Goal: Check status: Check status

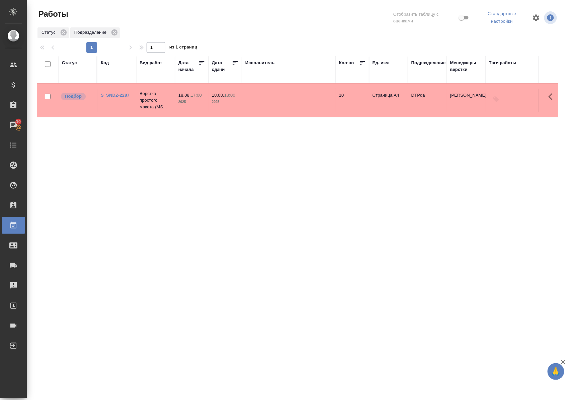
click at [73, 63] on div "Статус" at bounding box center [69, 63] width 15 height 7
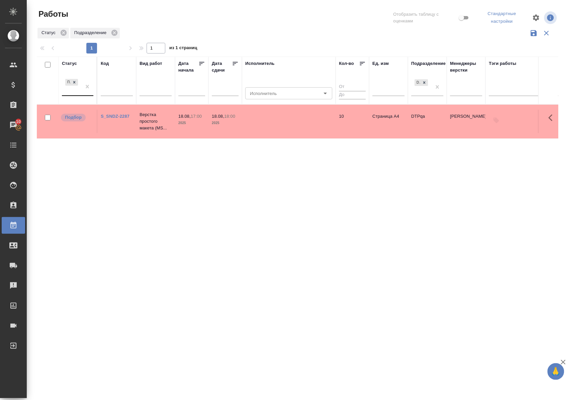
click at [78, 94] on div "Подбор" at bounding box center [71, 87] width 19 height 18
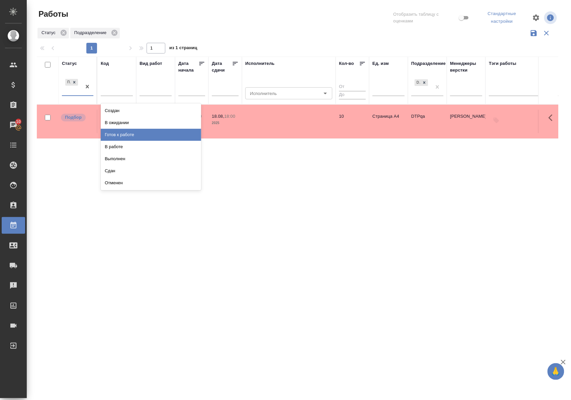
click at [114, 138] on div "Готов к работе" at bounding box center [151, 135] width 100 height 12
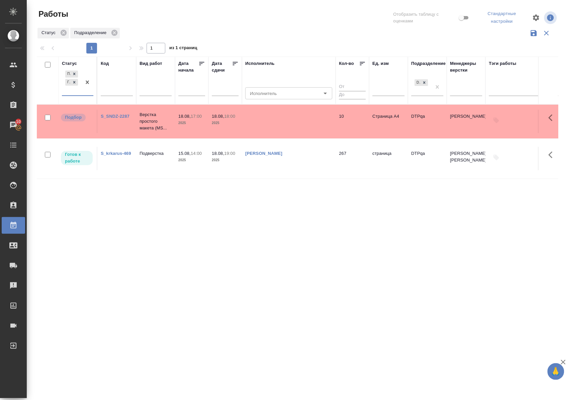
click at [75, 95] on div "Подбор Готов к работе" at bounding box center [71, 82] width 19 height 26
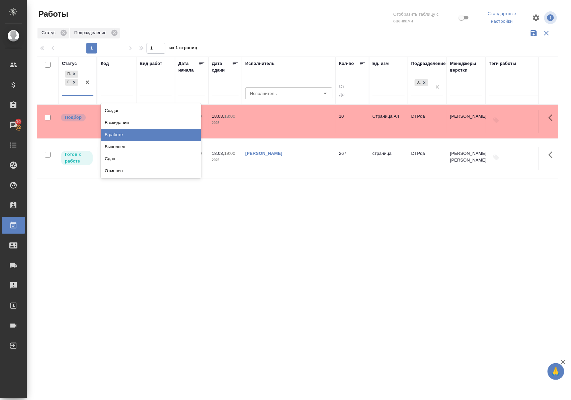
click at [114, 137] on div "В работе" at bounding box center [151, 135] width 100 height 12
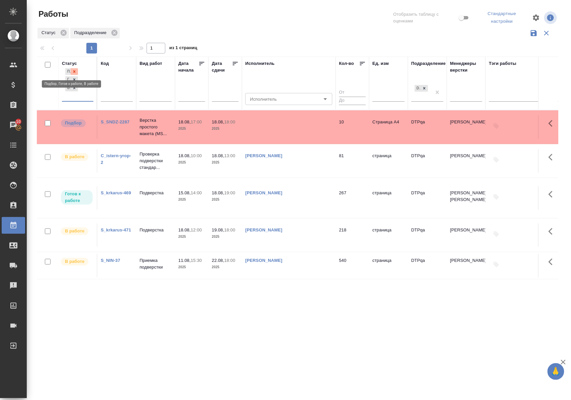
click at [75, 71] on icon at bounding box center [74, 71] width 2 height 2
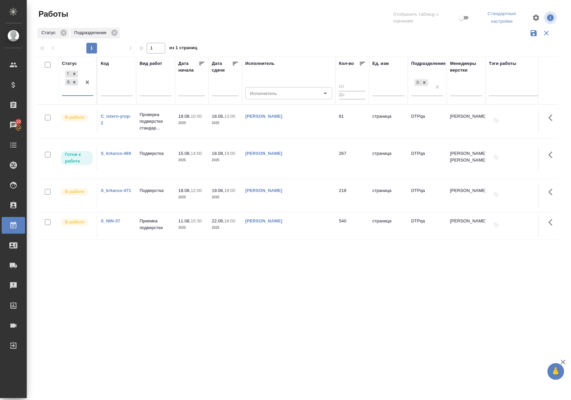
click at [73, 62] on div "Статус" at bounding box center [69, 63] width 15 height 7
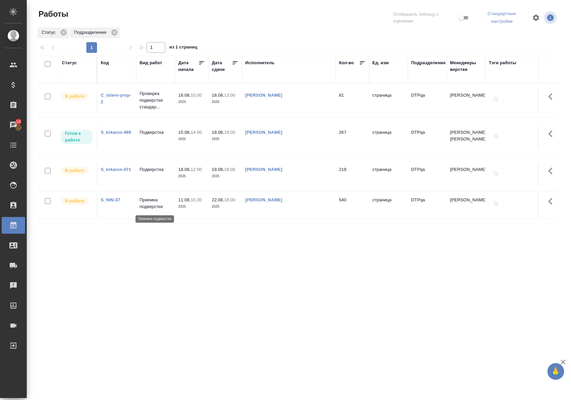
click at [146, 208] on p "Приемка подверстки" at bounding box center [156, 203] width 32 height 13
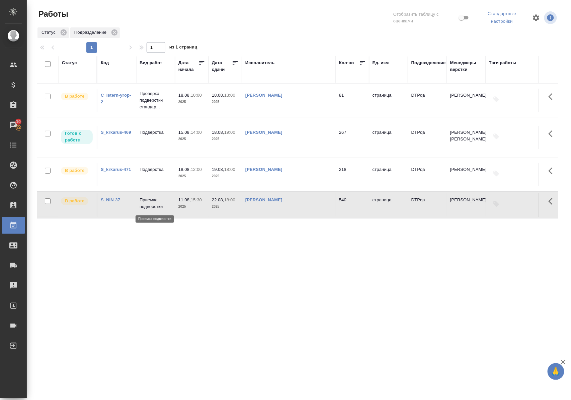
click at [146, 208] on p "Приемка подверстки" at bounding box center [156, 203] width 32 height 13
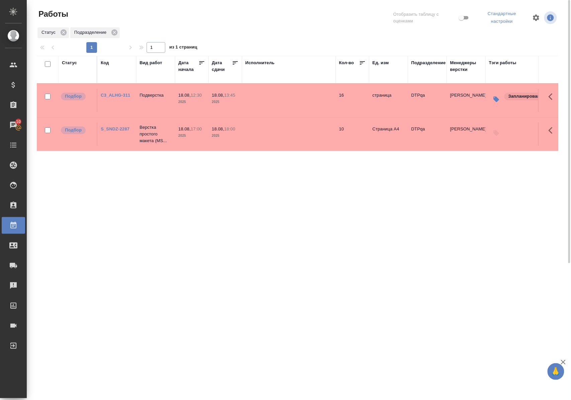
click at [115, 95] on link "C3_ALHG-311" at bounding box center [115, 95] width 29 height 5
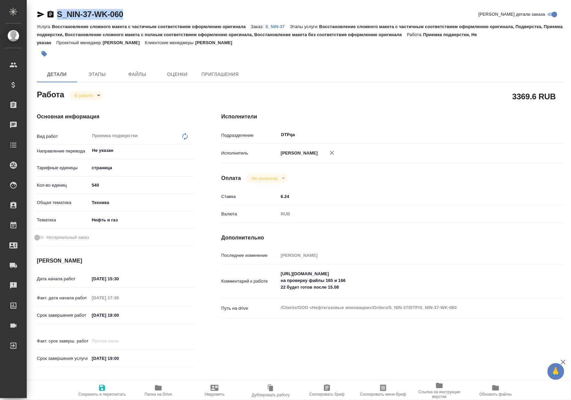
drag, startPoint x: 142, startPoint y: 15, endPoint x: 56, endPoint y: 17, distance: 85.7
click at [56, 17] on div "S_NIN-37-WK-060 Кратко детали заказа" at bounding box center [300, 14] width 527 height 11
copy link "S_NIN-37-WK-060"
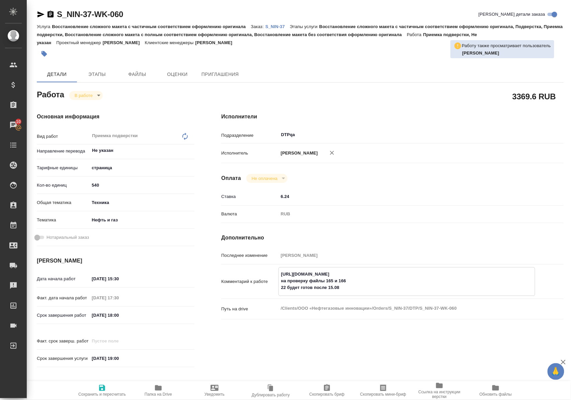
drag, startPoint x: 280, startPoint y: 280, endPoint x: 418, endPoint y: 279, distance: 138.5
click at [418, 279] on textarea "https://tera.awatera.com/Work/6806997b106aacf7fd93b59e/ на проверку файлы 165 и…" at bounding box center [407, 281] width 256 height 25
click at [349, 288] on textarea "https://tera.awatera.com/Work/6806997b106aacf7fd93b59e/ на проверку файлы 165 и…" at bounding box center [407, 281] width 256 height 25
click at [38, 15] on icon "button" at bounding box center [41, 14] width 8 height 8
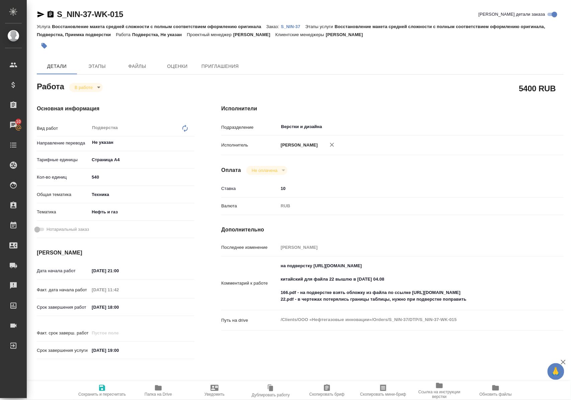
click at [161, 392] on span "Папка на Drive" at bounding box center [158, 394] width 27 height 5
drag, startPoint x: 414, startPoint y: 292, endPoint x: 518, endPoint y: 293, distance: 104.1
click at [518, 293] on textarea "на подверстку https://drive.awatera.com/s/6FSGCioFHGcA5Qz китайский для файла 2…" at bounding box center [407, 283] width 256 height 45
click at [301, 26] on p "S_NIN-37" at bounding box center [293, 26] width 24 height 5
click at [39, 15] on icon "button" at bounding box center [40, 14] width 7 height 6
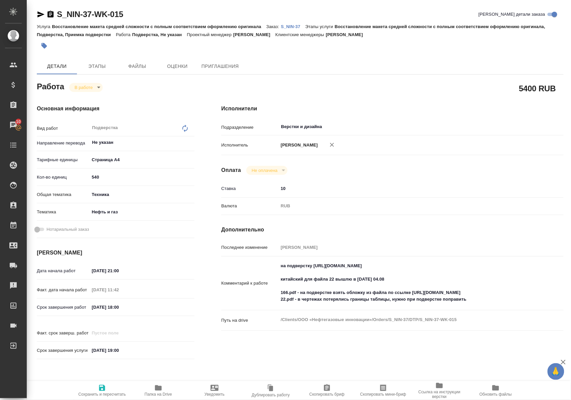
click at [39, 14] on icon "button" at bounding box center [41, 14] width 8 height 8
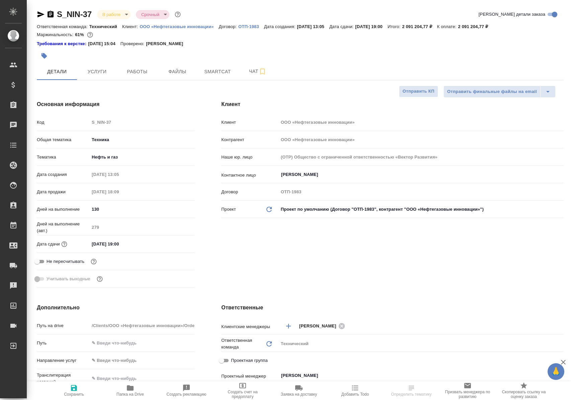
select select "RU"
click at [133, 73] on span "Работы" at bounding box center [137, 72] width 32 height 8
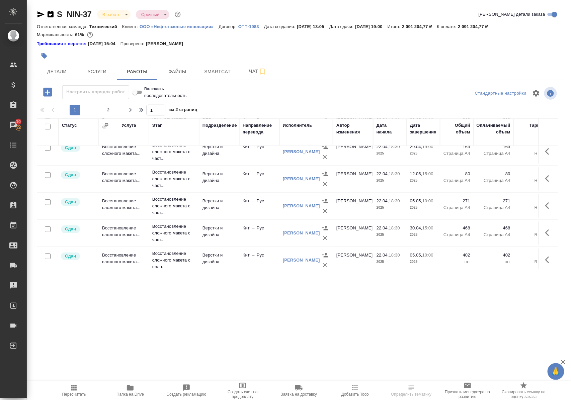
scroll to position [134, 0]
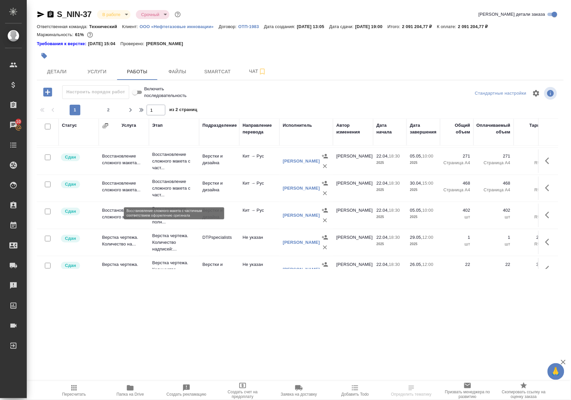
click at [167, 192] on p "Восстановление сложного макета с част..." at bounding box center [174, 188] width 44 height 20
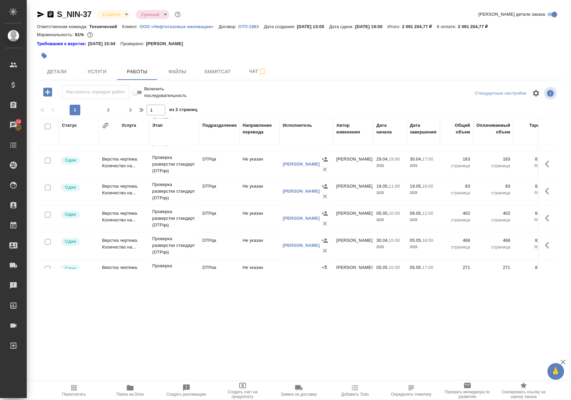
scroll to position [446, 0]
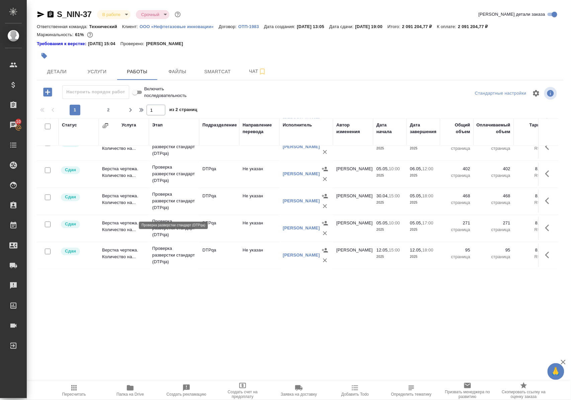
click at [156, 211] on p "Проверка разверстки стандарт (DTPqa)" at bounding box center [174, 201] width 44 height 20
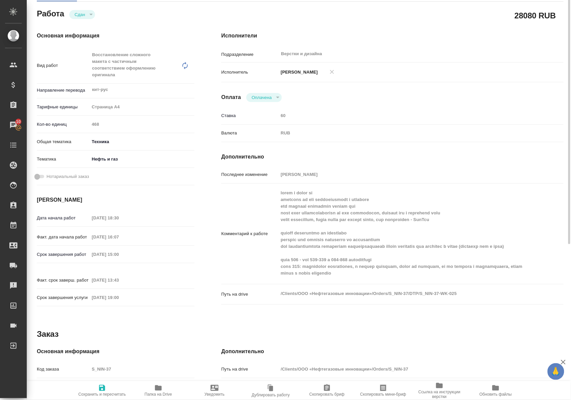
scroll to position [45, 0]
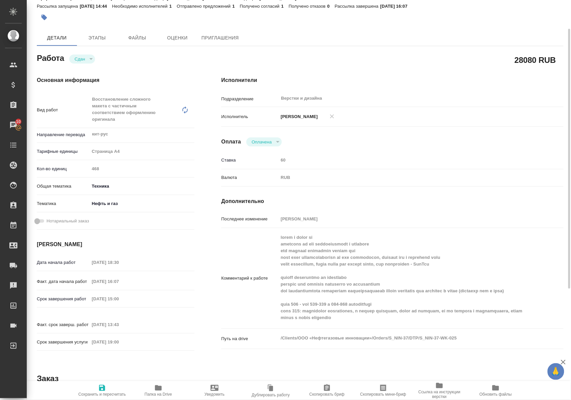
click at [161, 387] on icon "button" at bounding box center [158, 387] width 7 height 5
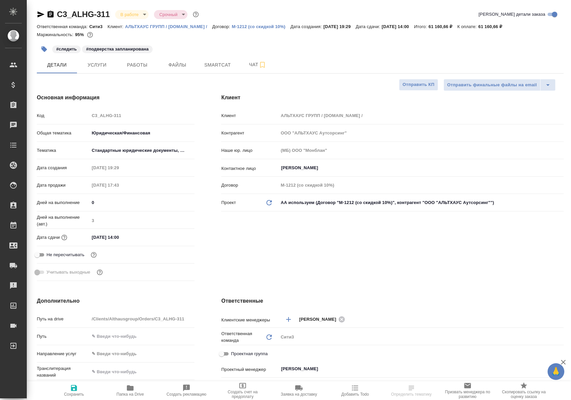
select select "RU"
click at [132, 66] on span "Работы" at bounding box center [137, 65] width 32 height 8
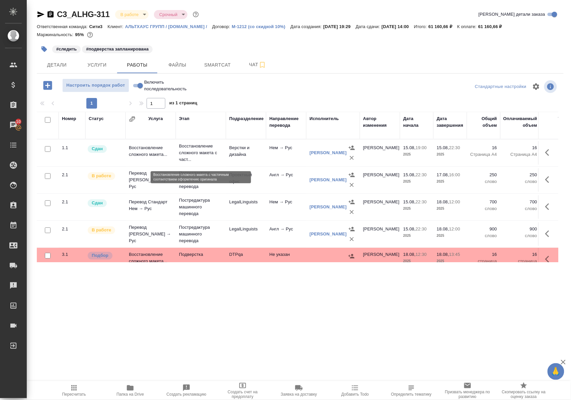
click at [195, 156] on p "Восстановление сложного макета с част..." at bounding box center [201, 153] width 44 height 20
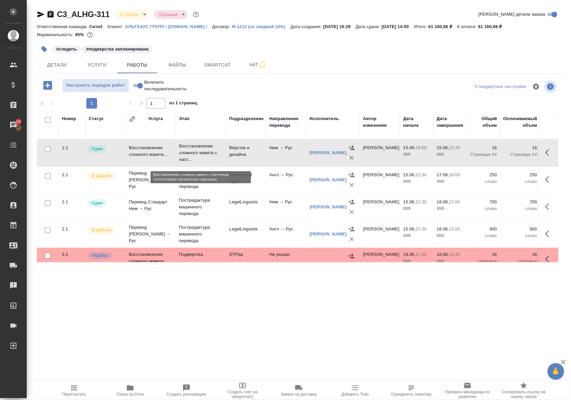
click at [195, 156] on p "Восстановление сложного макета с част..." at bounding box center [201, 153] width 44 height 20
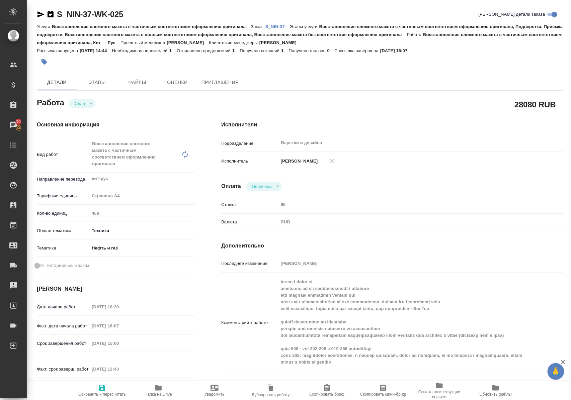
scroll to position [89, 0]
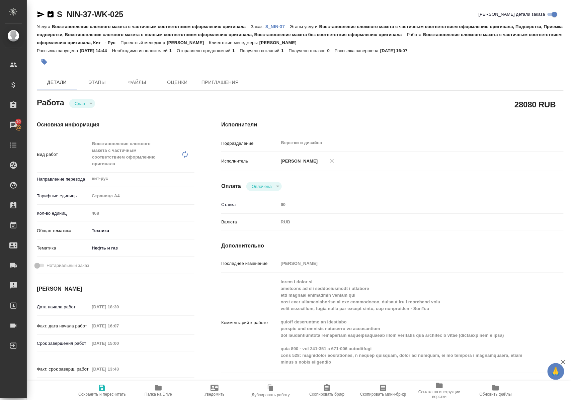
scroll to position [89, 0]
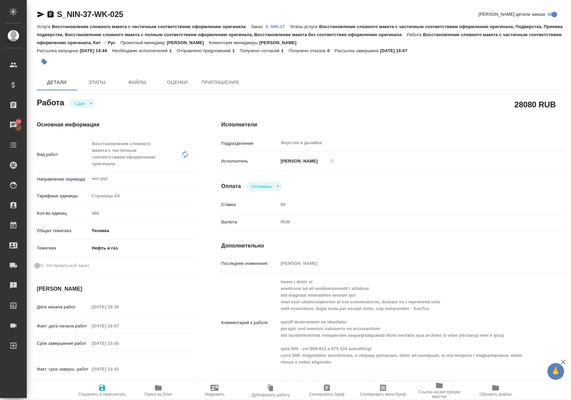
scroll to position [89, 0]
